Goal: Answer question/provide support

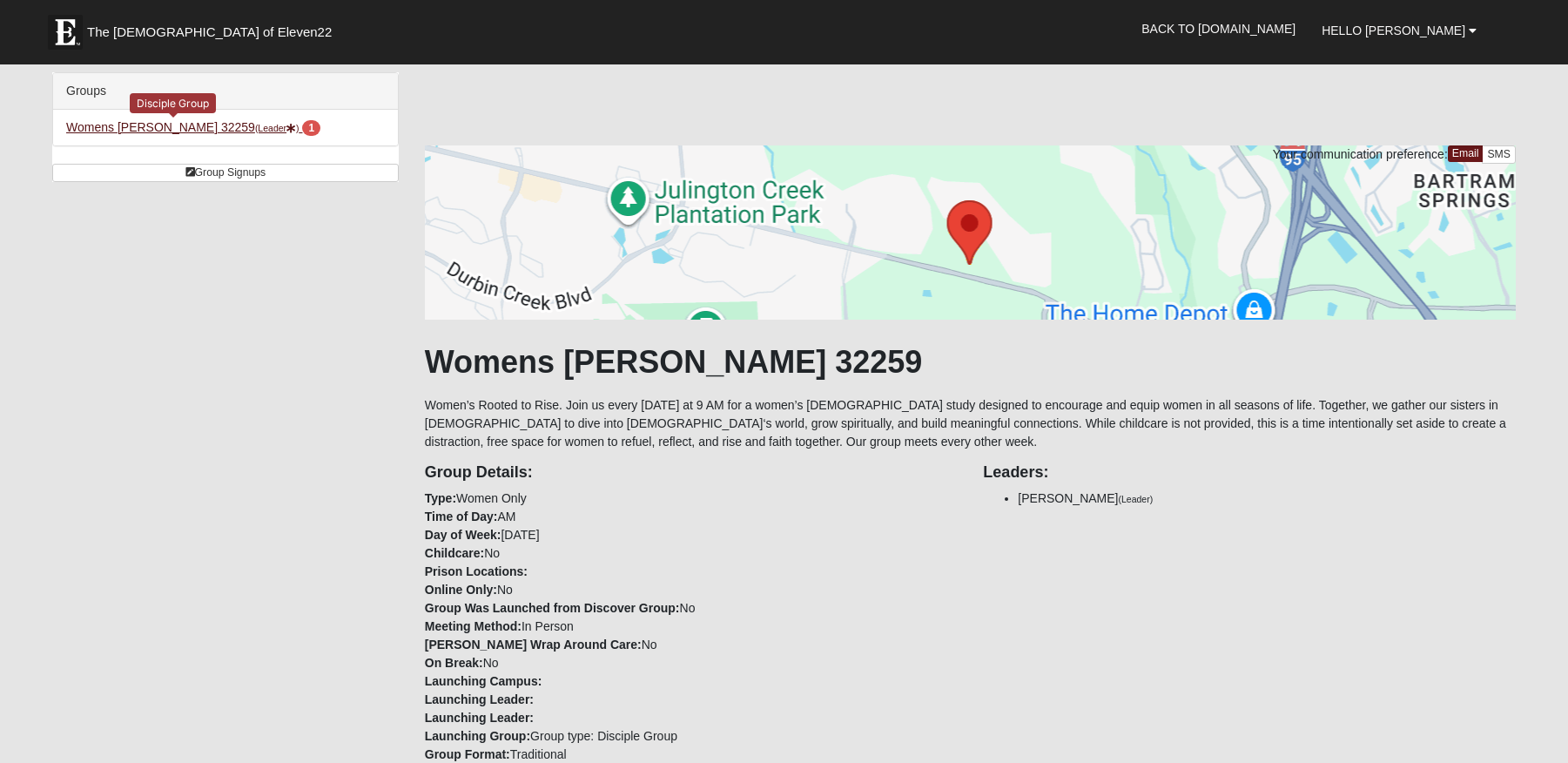
click at [183, 125] on link "Womens [PERSON_NAME] 32259 (Leader ) 1" at bounding box center [193, 127] width 254 height 14
click at [188, 129] on link "Womens [PERSON_NAME] 32259 (Leader ) 1" at bounding box center [193, 127] width 254 height 14
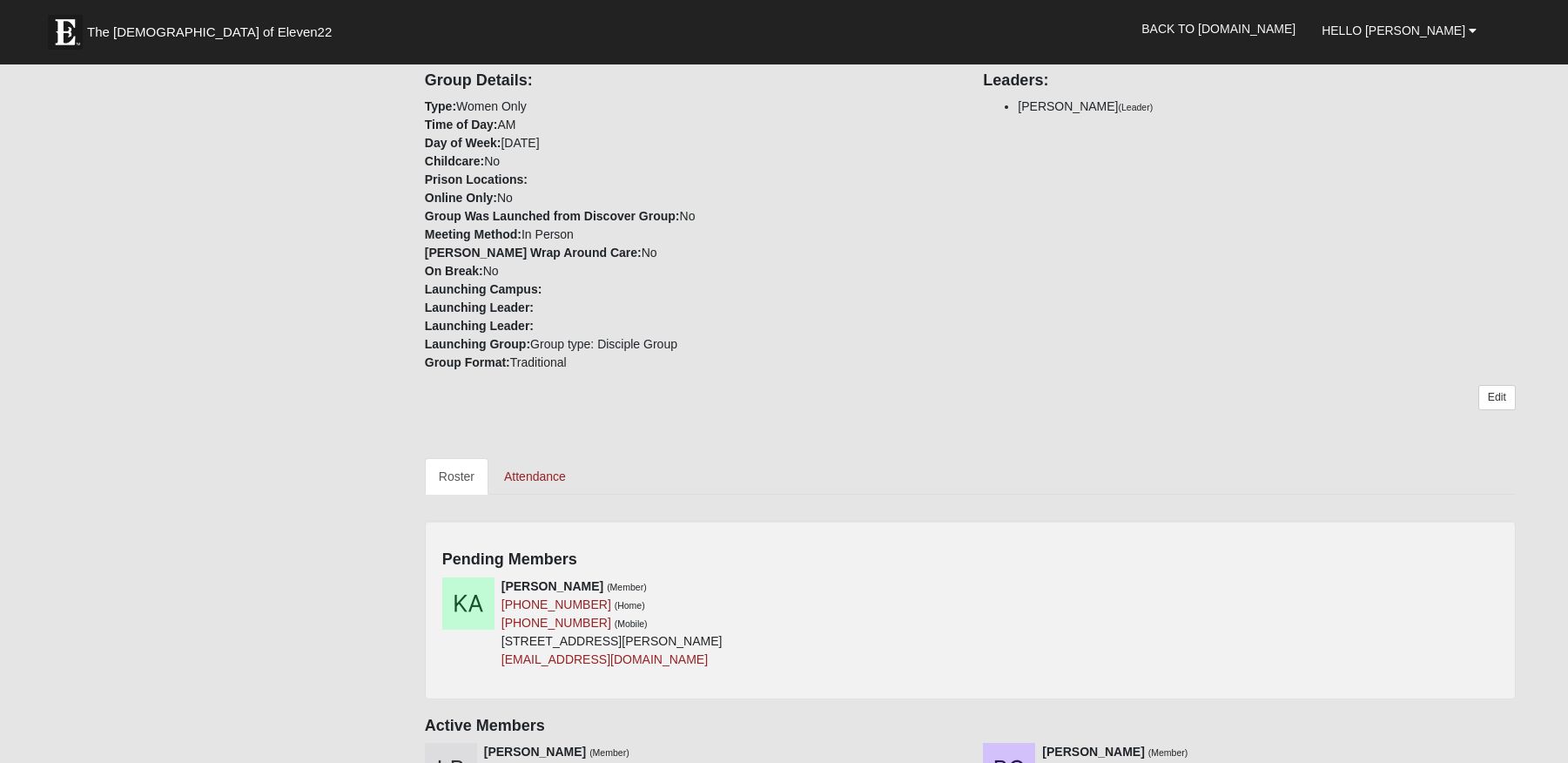
scroll to position [511, 0]
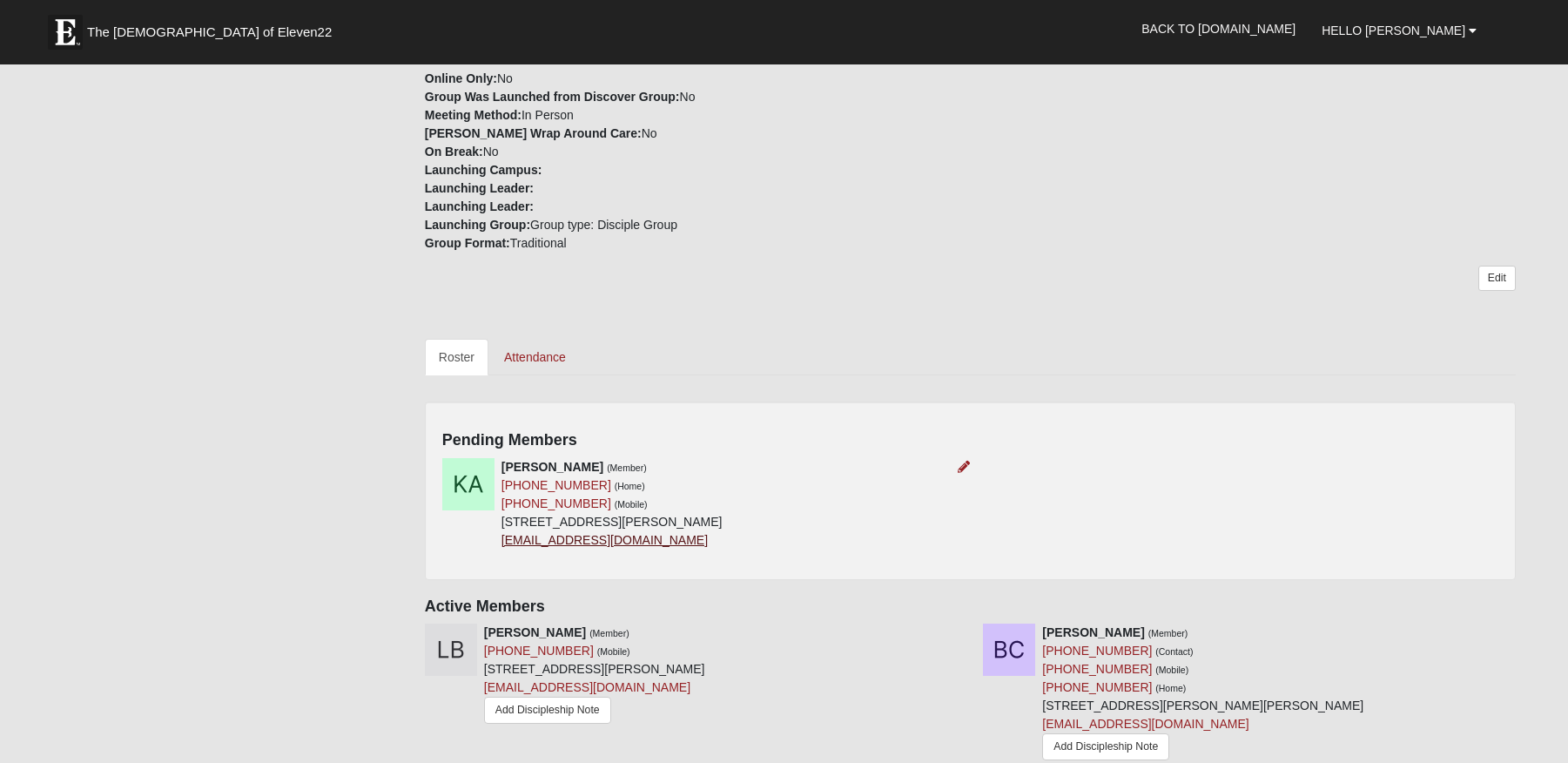
click at [618, 539] on link "[EMAIL_ADDRESS][DOMAIN_NAME]" at bounding box center [604, 540] width 206 height 14
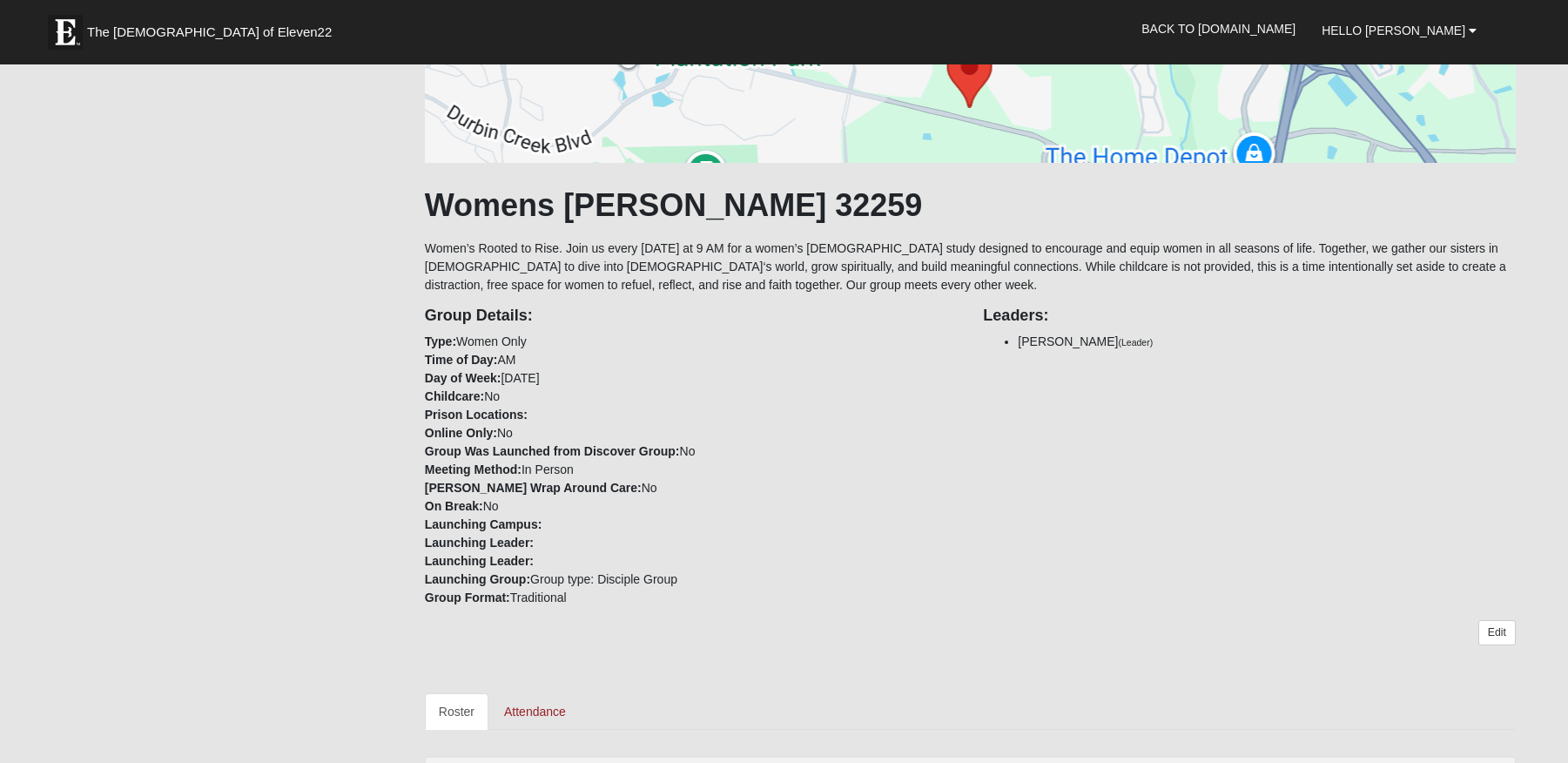
scroll to position [506, 0]
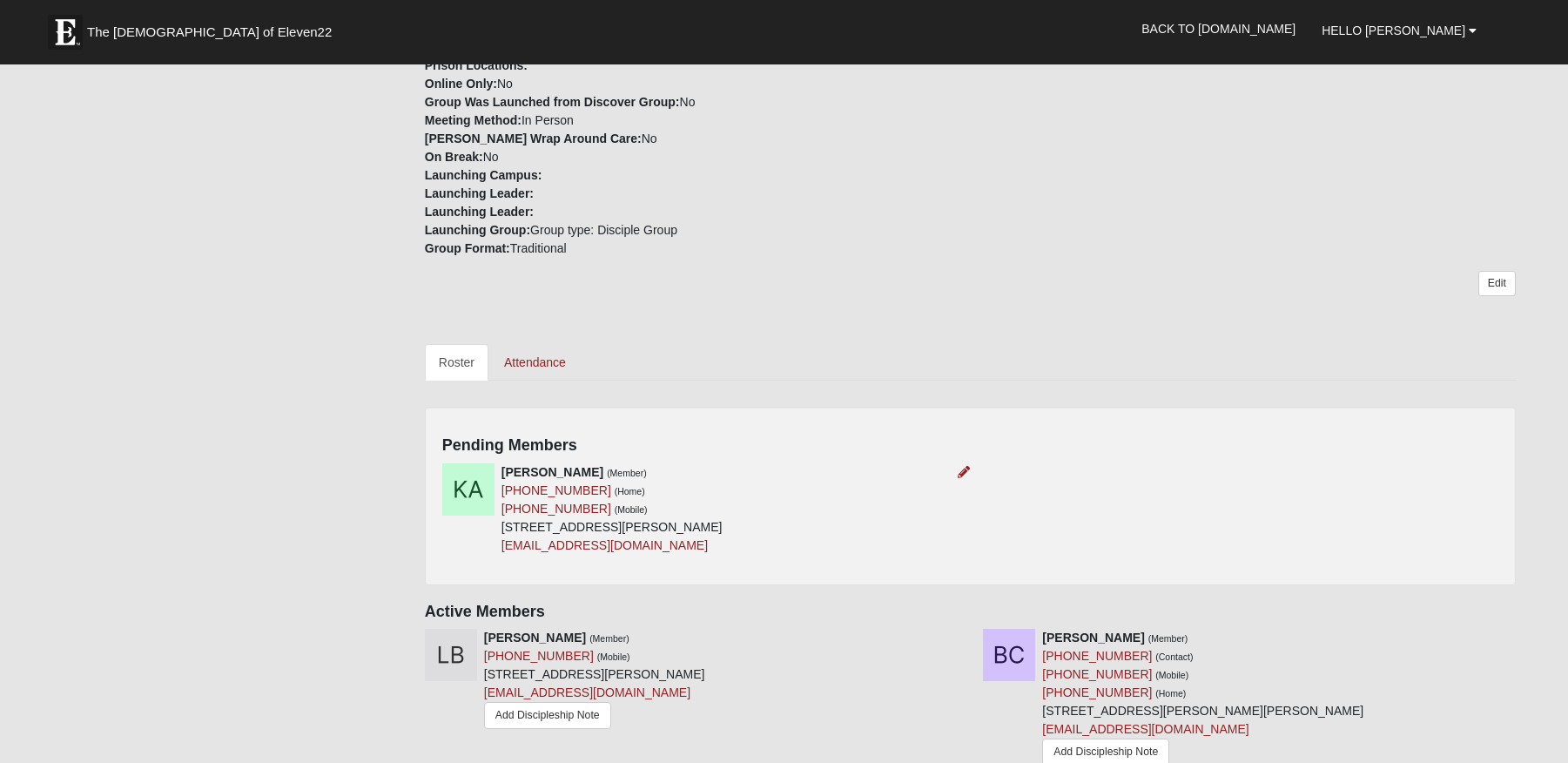
drag, startPoint x: 1022, startPoint y: 481, endPoint x: 951, endPoint y: 523, distance: 82.5
click at [1011, 497] on div "Pending Members Kellie Andrews (Member) (904) 334-1414 (Home) (904) 334-1414 (M…" at bounding box center [970, 495] width 1091 height 177
click at [960, 466] on icon at bounding box center [964, 472] width 13 height 13
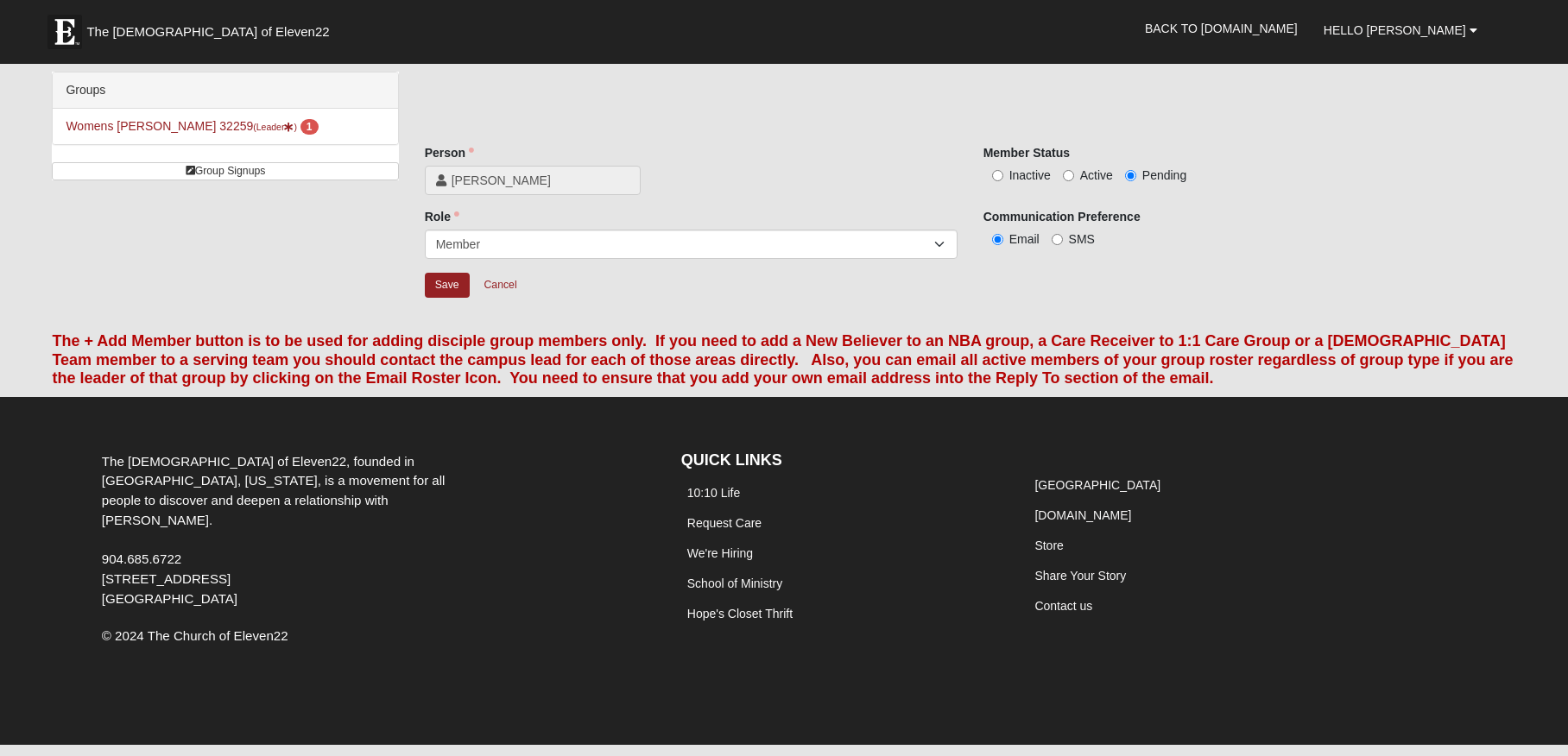
click at [1087, 174] on span "Active" at bounding box center [1097, 176] width 33 height 14
click at [1074, 174] on input "Active" at bounding box center [1068, 176] width 12 height 12
radio input "true"
click at [444, 284] on input "Save" at bounding box center [447, 285] width 45 height 25
